Goal: Find contact information: Find contact information

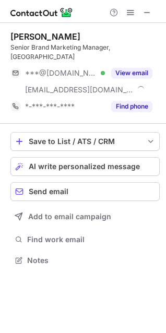
scroll to position [244, 166]
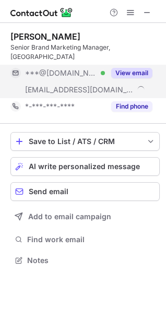
click at [139, 65] on div "View email" at bounding box center [128, 73] width 47 height 17
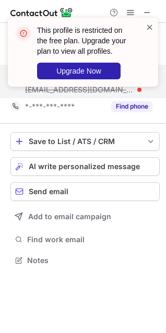
click at [151, 25] on span at bounding box center [150, 27] width 8 height 10
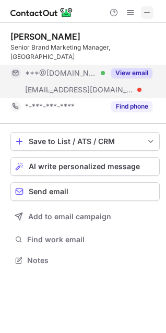
click at [150, 16] on span at bounding box center [147, 12] width 8 height 8
